Goal: Task Accomplishment & Management: Use online tool/utility

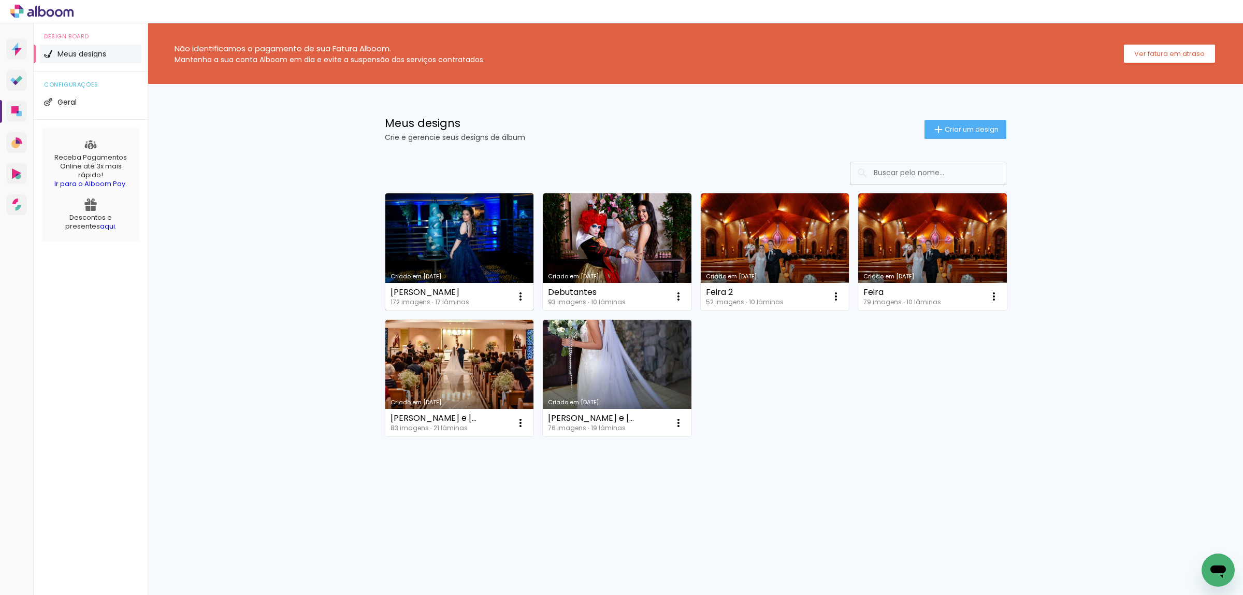
click at [482, 260] on link "Criado em [DATE]" at bounding box center [459, 251] width 149 height 117
